Goal: Task Accomplishment & Management: Use online tool/utility

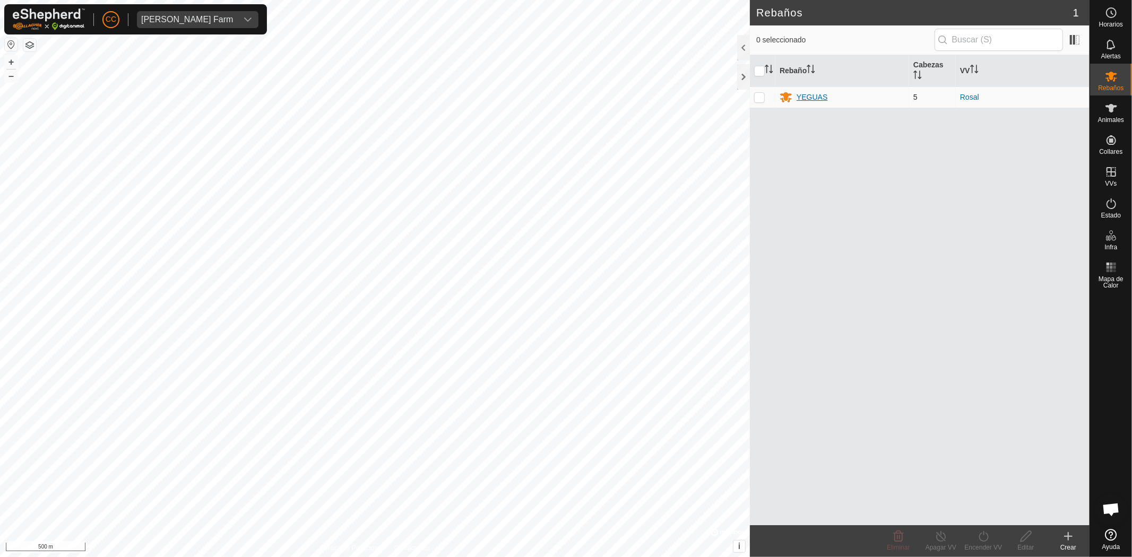
click at [809, 96] on div "YEGUAS" at bounding box center [812, 97] width 31 height 11
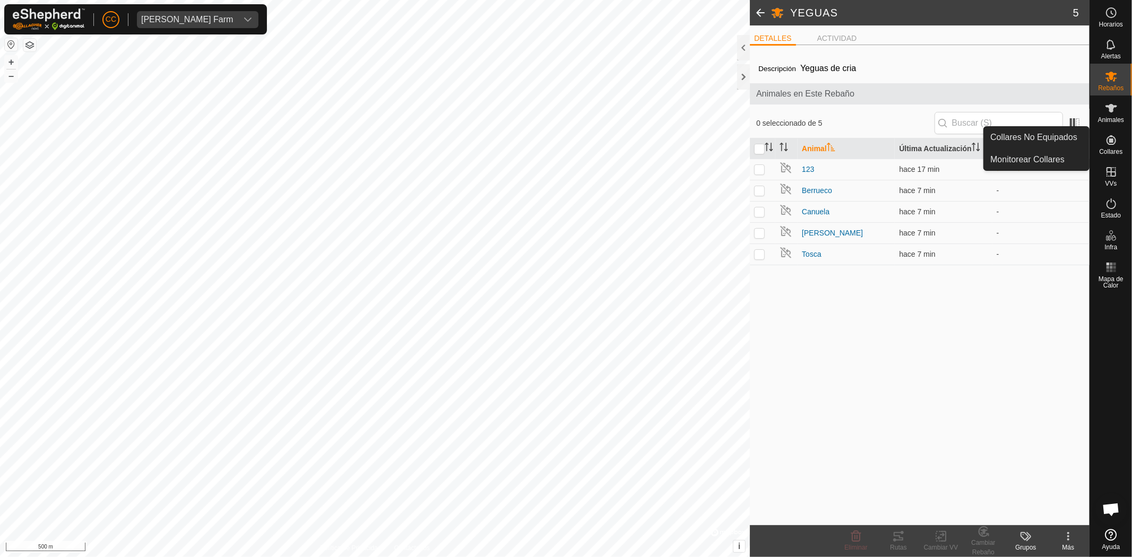
click at [1113, 119] on span "Animales" at bounding box center [1111, 120] width 26 height 6
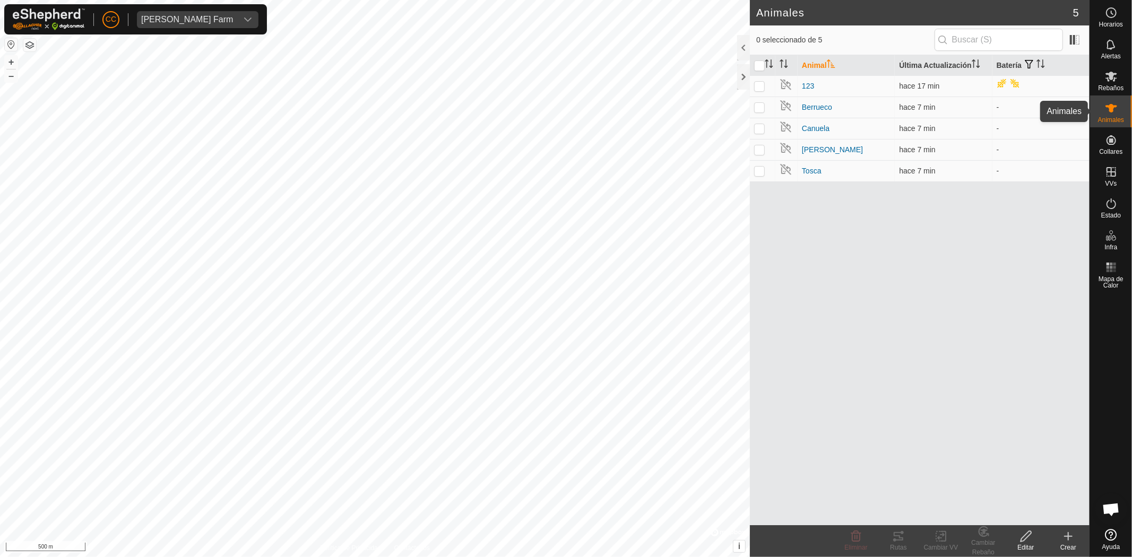
click at [1111, 110] on icon at bounding box center [1112, 108] width 12 height 8
click at [869, 248] on div "Animal Última Actualización Batería 123 hace 17 min Berrueco hace 7 min - Canue…" at bounding box center [920, 290] width 340 height 470
click at [759, 62] on input "checkbox" at bounding box center [759, 66] width 11 height 11
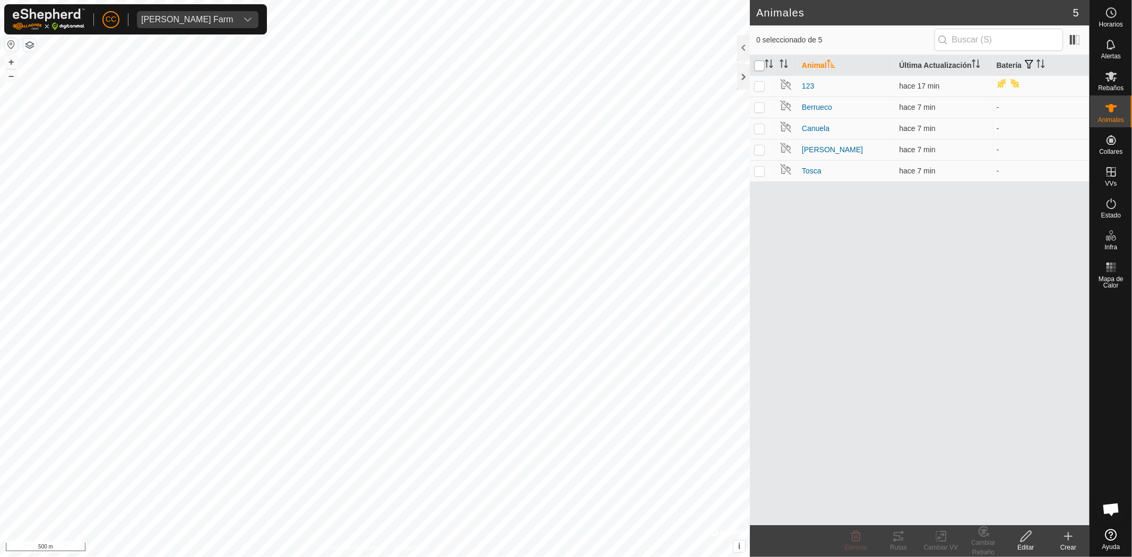
checkbox input "true"
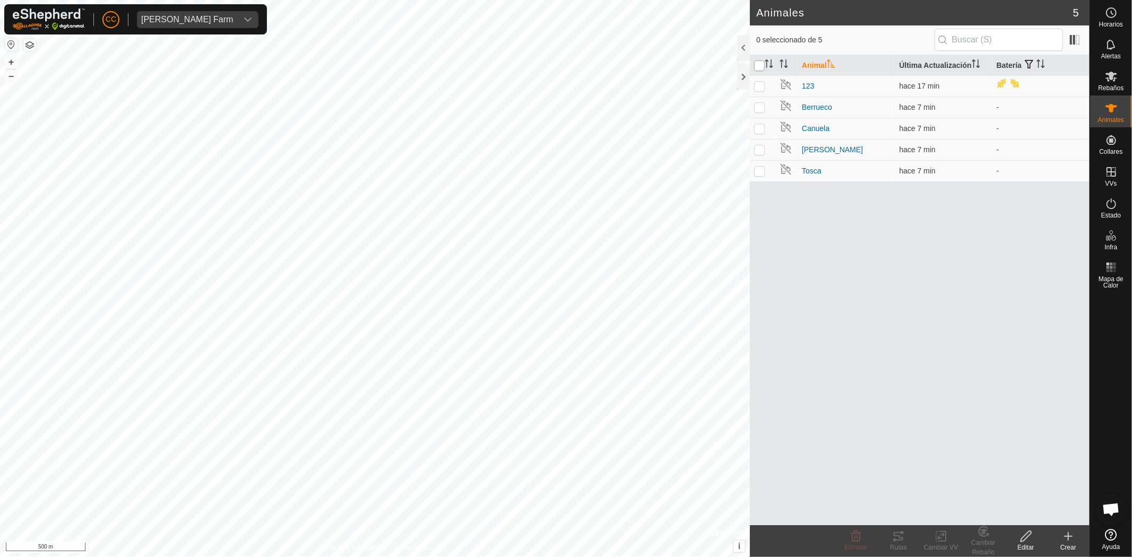
checkbox input "true"
click at [899, 538] on icon at bounding box center [898, 536] width 13 height 13
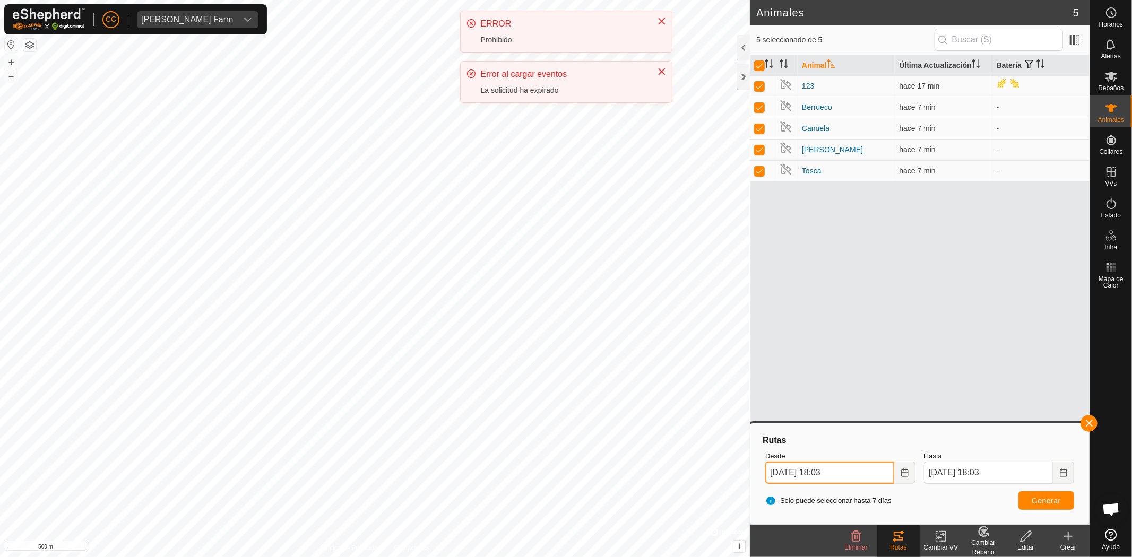
click at [884, 470] on input "[DATE] 18:03" at bounding box center [829, 473] width 129 height 22
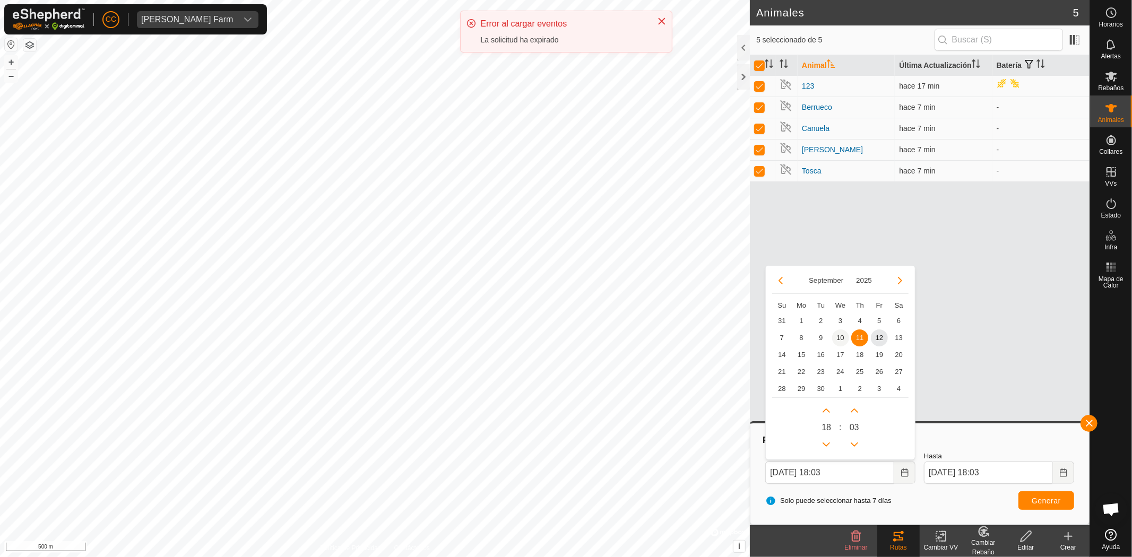
click at [843, 335] on span "10" at bounding box center [840, 338] width 17 height 17
type input "[DATE] 18:03"
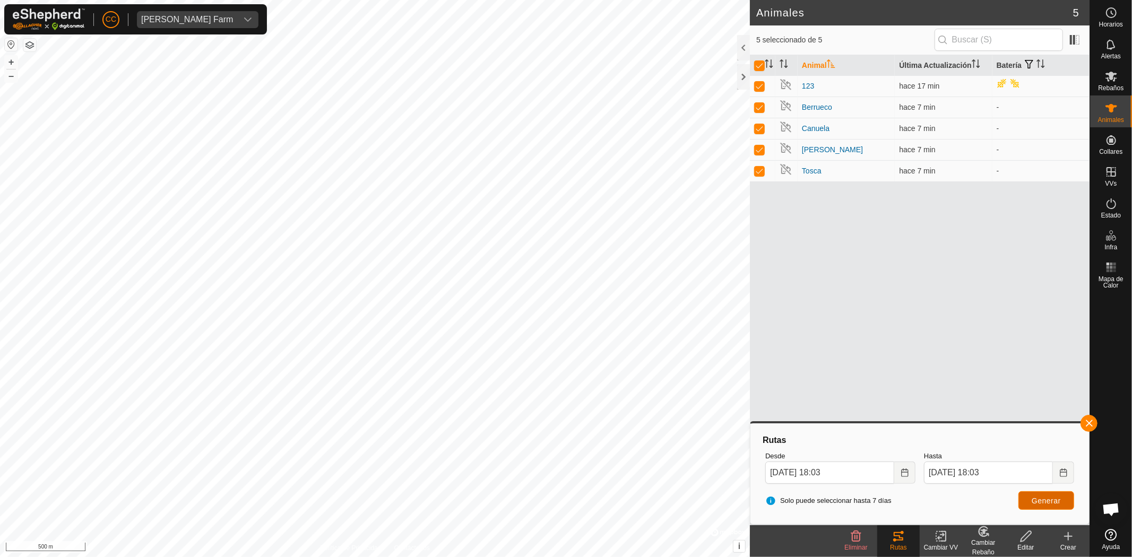
click at [1037, 503] on span "Generar" at bounding box center [1046, 501] width 29 height 8
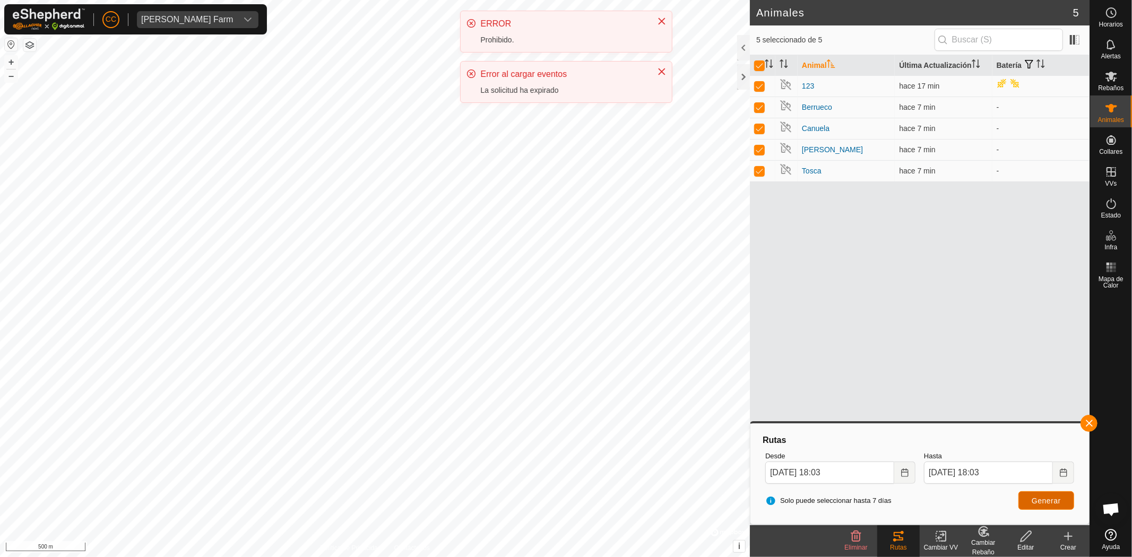
click at [1037, 495] on button "Generar" at bounding box center [1046, 500] width 56 height 19
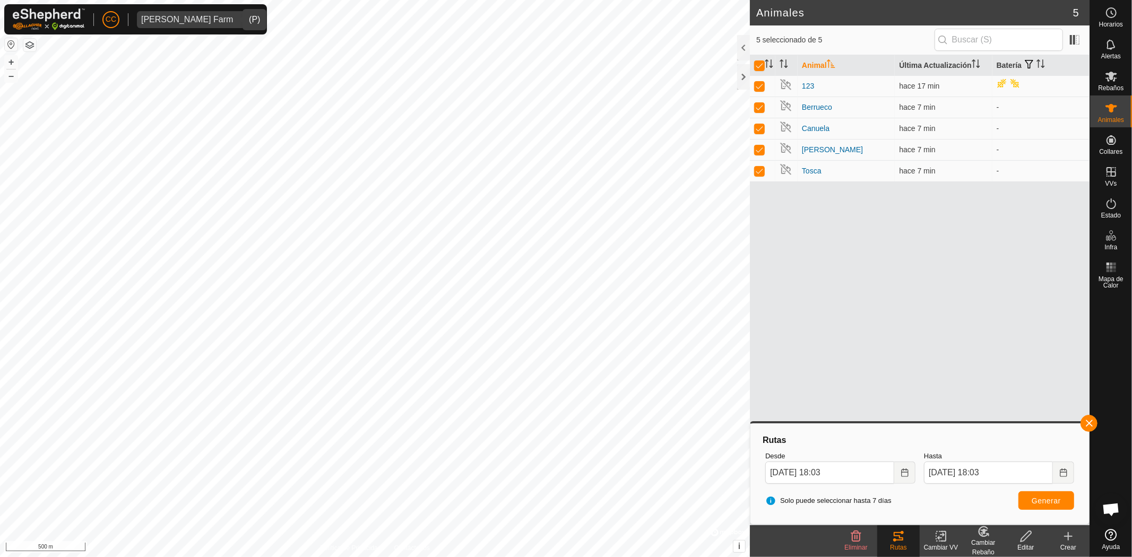
click at [192, 22] on div "[PERSON_NAME] Farm" at bounding box center [187, 19] width 92 height 8
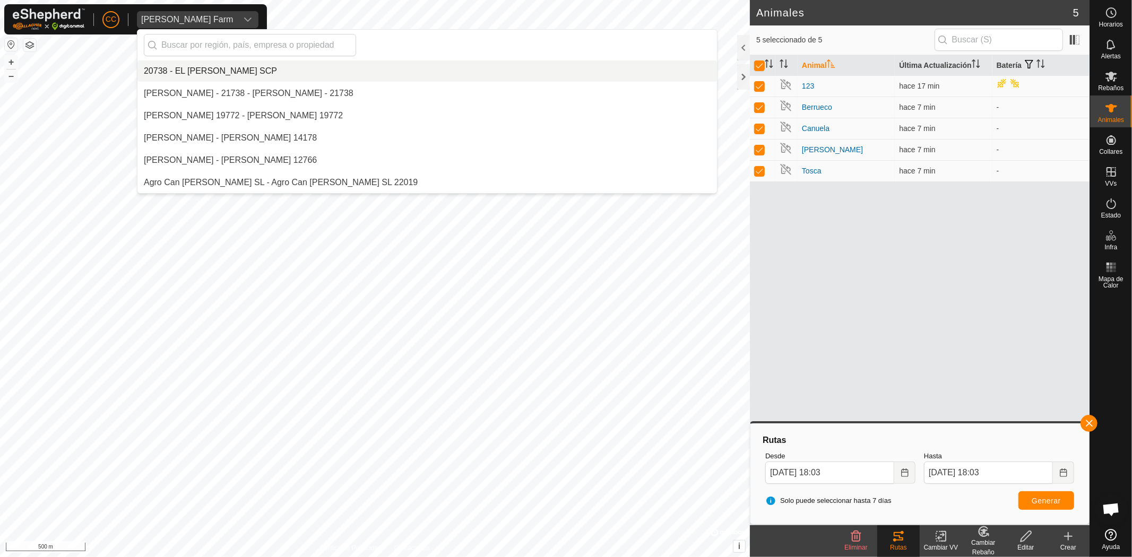
scroll to position [3007, 0]
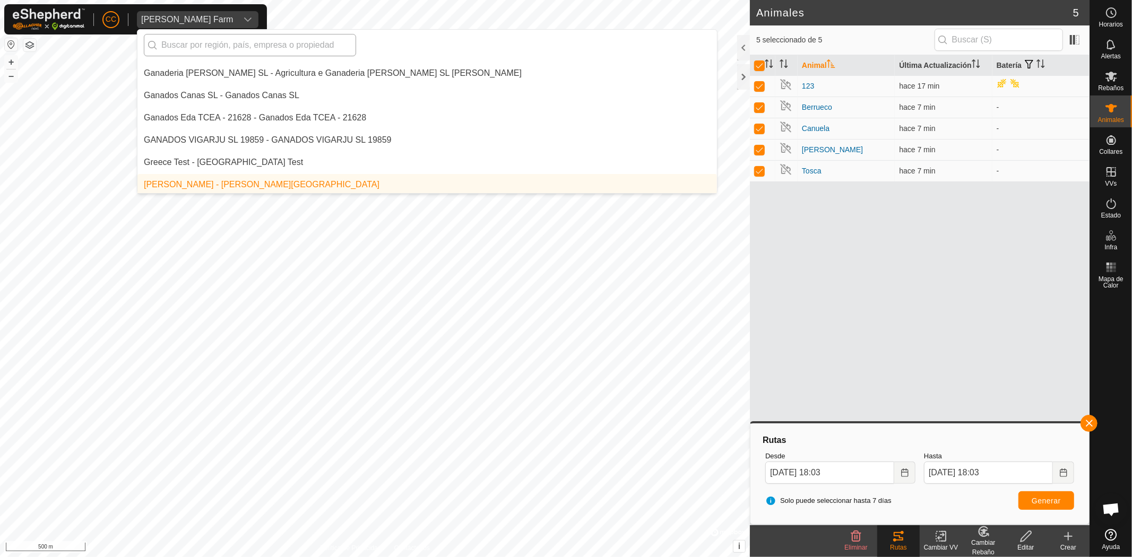
click at [231, 54] on input "text" at bounding box center [250, 45] width 212 height 22
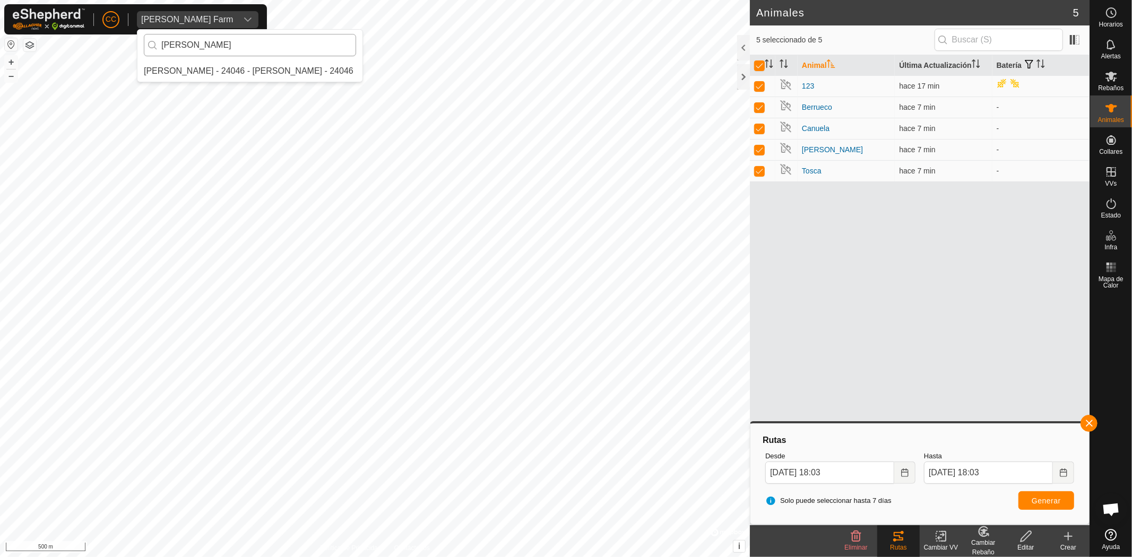
scroll to position [0, 0]
type input "melq"
click at [228, 64] on li "[PERSON_NAME] - 24046 - [PERSON_NAME] - 24046" at bounding box center [249, 71] width 225 height 21
checkbox input "false"
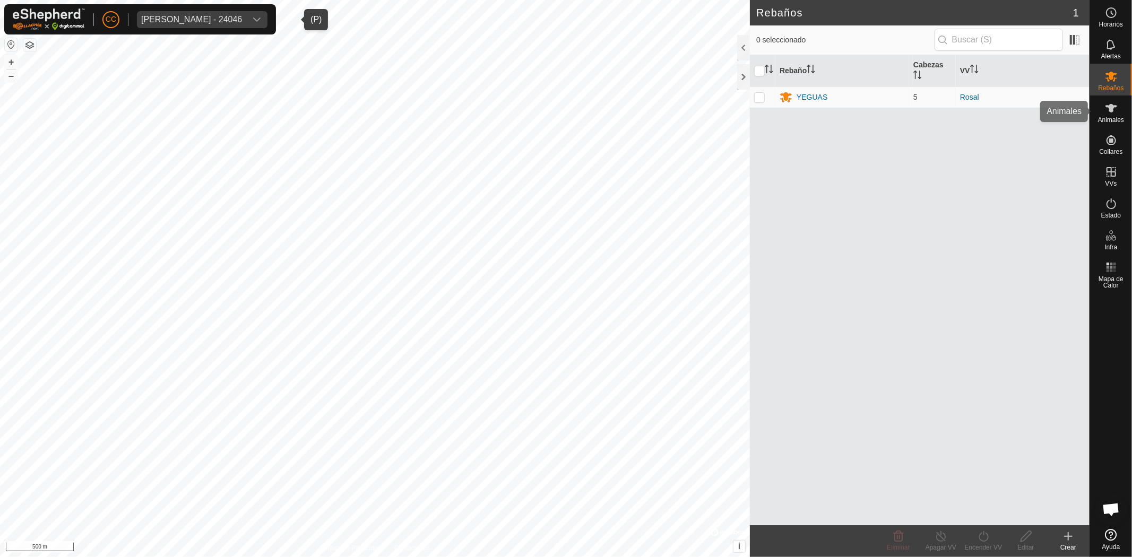
click at [1106, 109] on icon at bounding box center [1111, 108] width 13 height 13
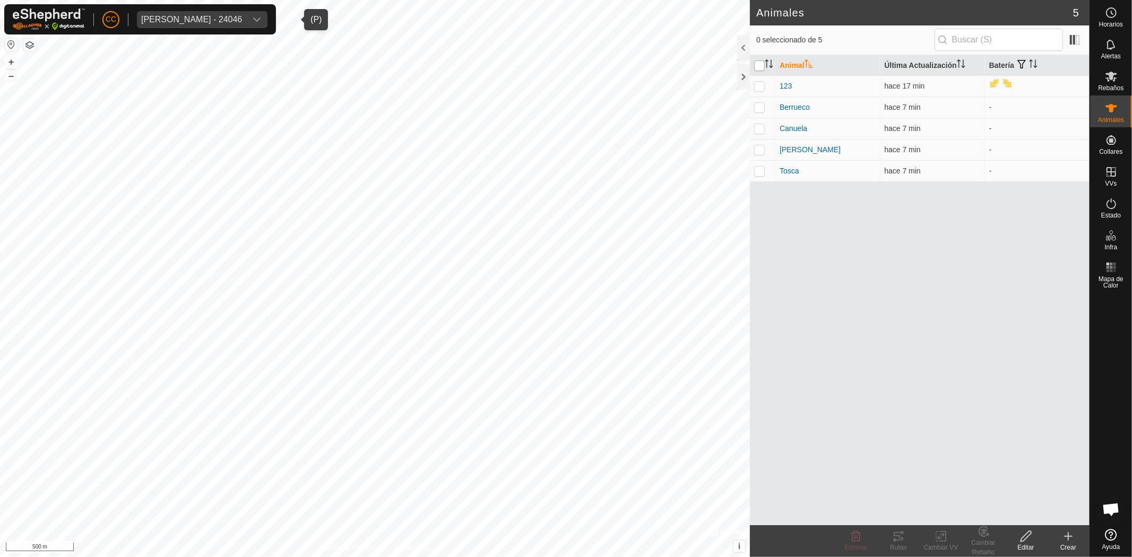
click at [761, 62] on input "checkbox" at bounding box center [759, 66] width 11 height 11
checkbox input "true"
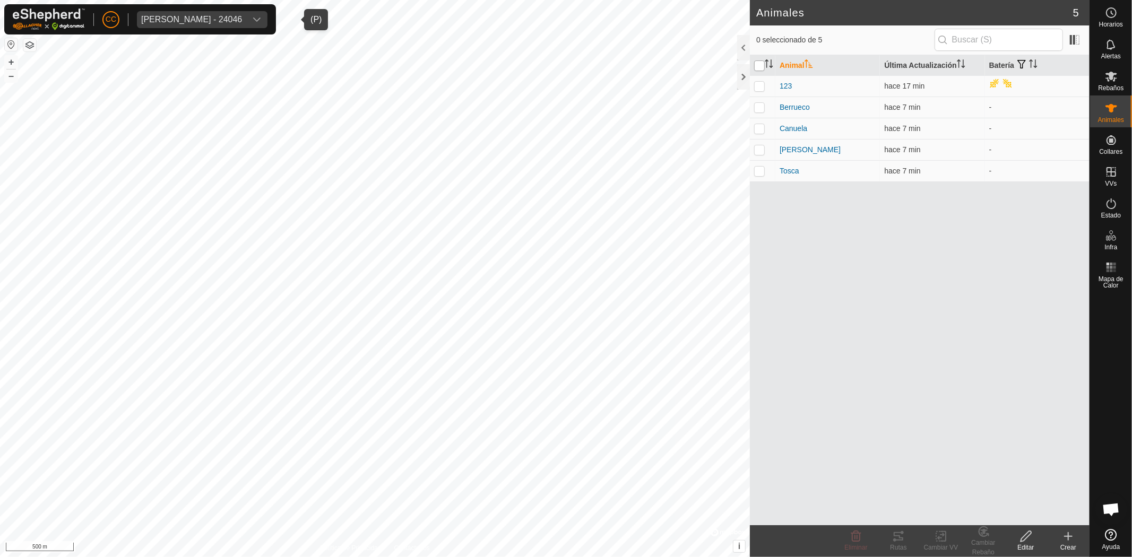
checkbox input "true"
click at [911, 542] on tracks-svg-icon at bounding box center [898, 536] width 42 height 13
